Goal: Entertainment & Leisure: Consume media (video, audio)

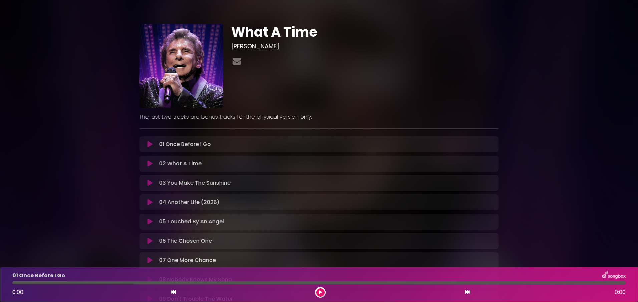
drag, startPoint x: 637, startPoint y: 50, endPoint x: 639, endPoint y: 84, distance: 34.0
click at [637, 84] on html "× What A Time [PERSON_NAME]" at bounding box center [319, 151] width 638 height 302
click at [151, 202] on icon at bounding box center [149, 202] width 5 height 7
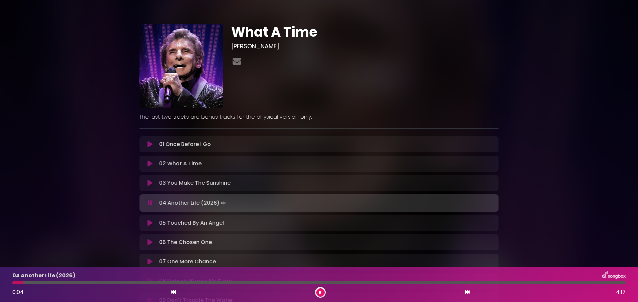
click at [150, 202] on icon at bounding box center [150, 203] width 4 height 7
